Goal: Task Accomplishment & Management: Manage account settings

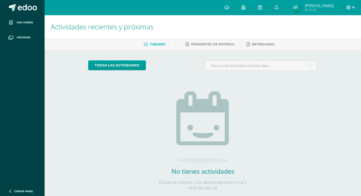
click at [352, 7] on span at bounding box center [351, 8] width 9 height 6
click at [332, 34] on span "Cerrar sesión" at bounding box center [338, 34] width 23 height 5
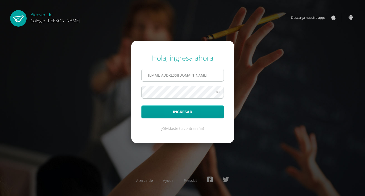
click at [207, 75] on input "COS01011@osoriosandoval.edu.gt" at bounding box center [183, 75] width 82 height 12
type input "COS01027@osoriosandoval.edu.gt"
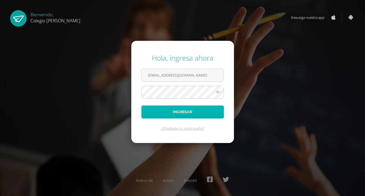
click at [189, 110] on button "Ingresar" at bounding box center [183, 111] width 82 height 13
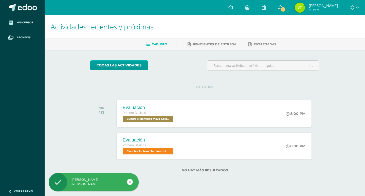
click at [190, 108] on div "Evaluación Primero Básicos Cultura e Identidad Maya 'Sección Única' 8:00 PM Eva…" at bounding box center [214, 113] width 195 height 27
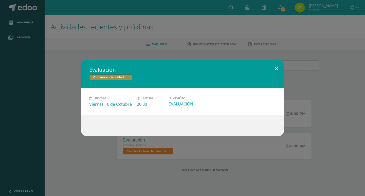
click at [274, 70] on button at bounding box center [277, 68] width 14 height 17
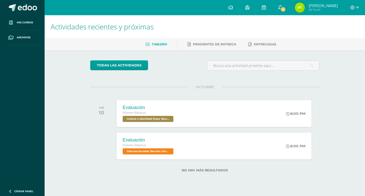
click at [288, 5] on link "1" at bounding box center [280, 7] width 16 height 15
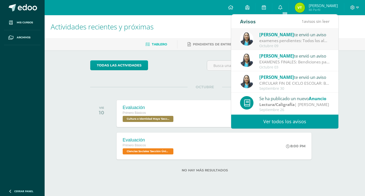
click at [274, 41] on div "examenes pendientes: Todos los alumnos que tienen exámenes pendientes, deben pr…" at bounding box center [294, 41] width 70 height 6
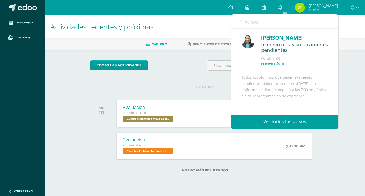
click at [250, 25] on span "Avisos" at bounding box center [252, 22] width 14 height 6
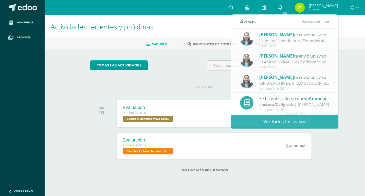
click at [205, 76] on div "todas las Actividades No tienes actividades Échale un vistazo a los demás perío…" at bounding box center [205, 119] width 250 height 138
